Goal: Obtain resource: Obtain resource

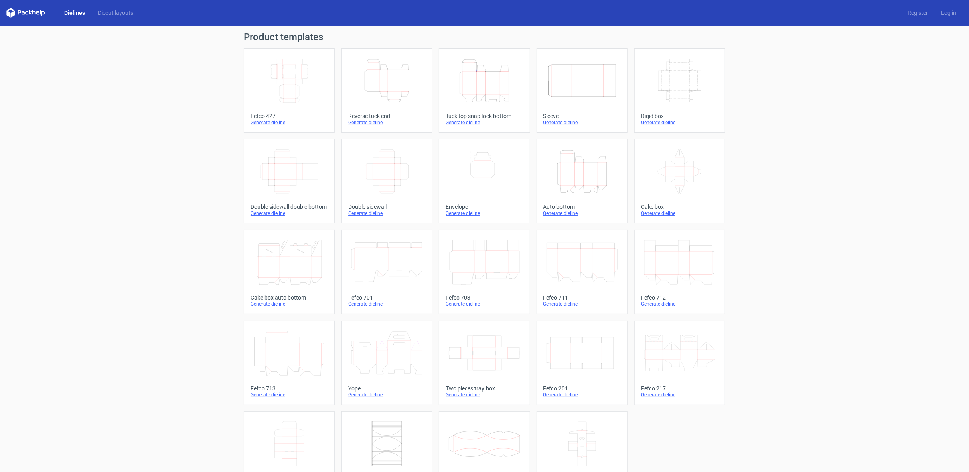
click at [565, 87] on icon "Width Depth Height" at bounding box center [582, 80] width 71 height 45
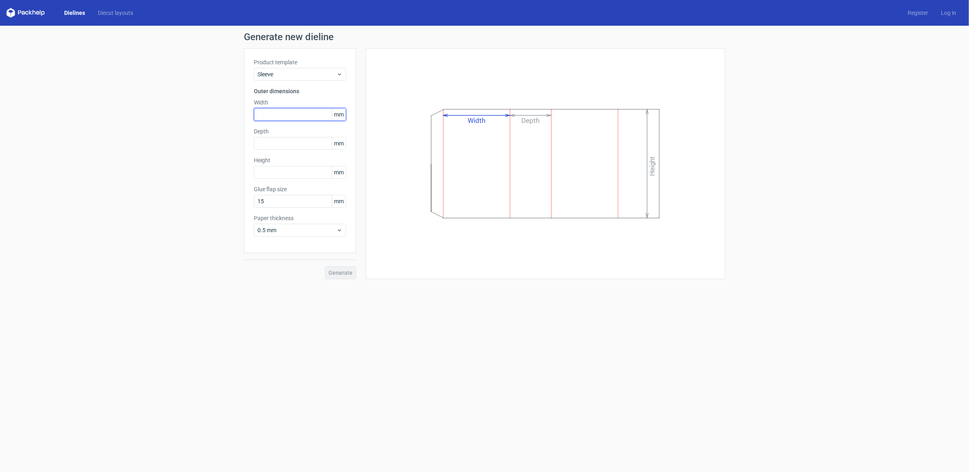
click at [269, 116] on input "text" at bounding box center [300, 114] width 92 height 13
type input "65"
click at [266, 142] on input "text" at bounding box center [300, 143] width 92 height 13
type input "15"
click at [262, 171] on div "Height mm" at bounding box center [300, 167] width 92 height 22
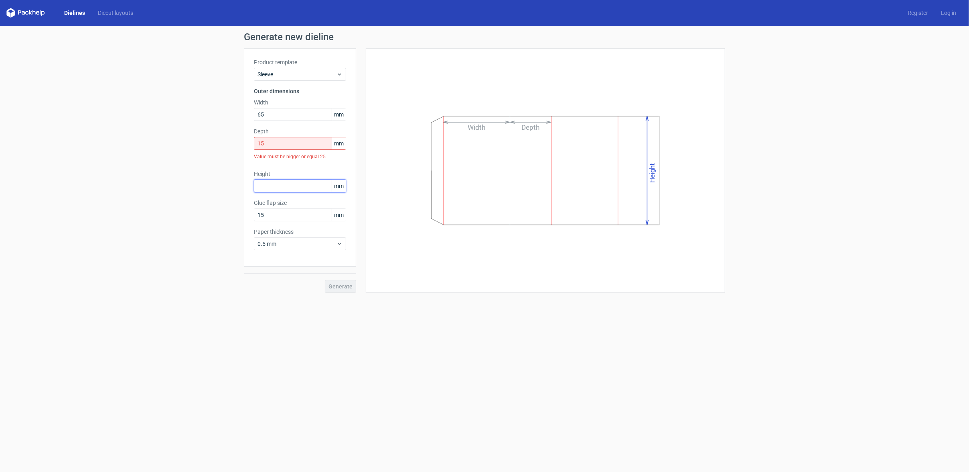
click at [262, 187] on input "text" at bounding box center [300, 185] width 92 height 13
type input "110"
click at [264, 142] on input "15" at bounding box center [300, 143] width 92 height 13
drag, startPoint x: 263, startPoint y: 142, endPoint x: 250, endPoint y: 142, distance: 12.4
click at [250, 142] on div "Product template Sleeve Outer dimensions Width 65 mm Depth 15 mm Value must be …" at bounding box center [300, 157] width 112 height 218
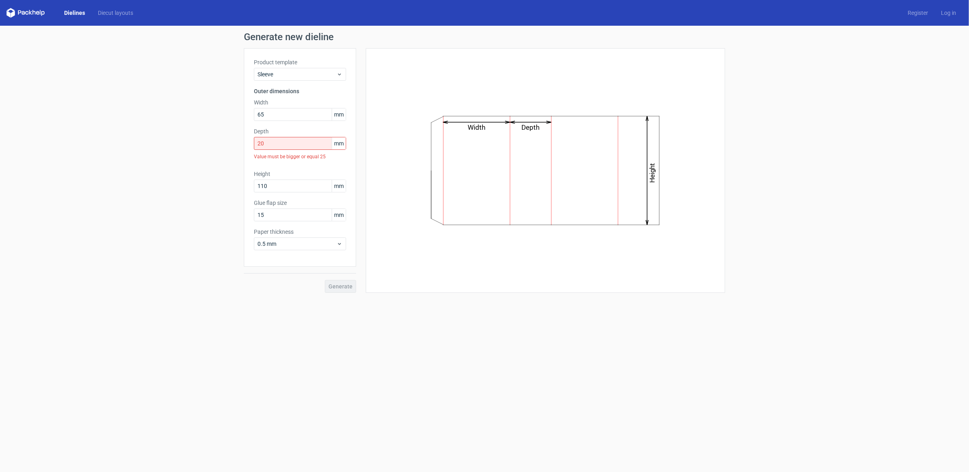
click at [343, 271] on div "Generate" at bounding box center [300, 279] width 112 height 26
click at [266, 142] on input "20" at bounding box center [300, 143] width 92 height 13
drag, startPoint x: 266, startPoint y: 142, endPoint x: 260, endPoint y: 144, distance: 6.3
click at [260, 144] on input "20" at bounding box center [300, 143] width 92 height 13
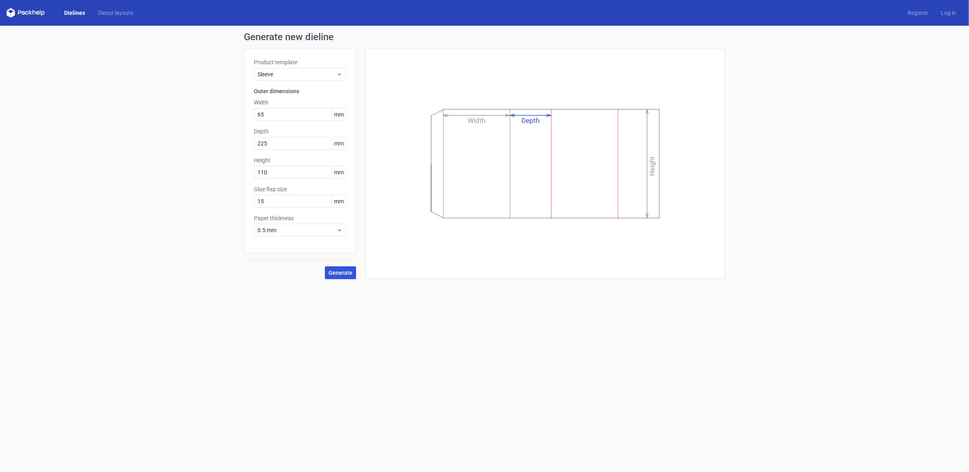
click at [337, 271] on span "Generate" at bounding box center [341, 273] width 24 height 6
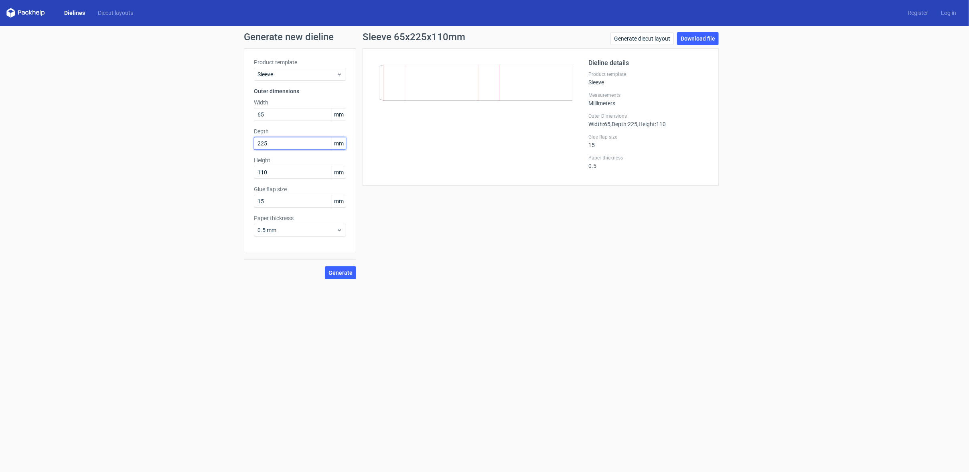
click at [262, 145] on input "225" at bounding box center [300, 143] width 92 height 13
type input "25"
click at [339, 272] on span "Generate" at bounding box center [341, 273] width 24 height 6
click at [697, 35] on link "Download file" at bounding box center [698, 38] width 42 height 13
